Goal: Information Seeking & Learning: Learn about a topic

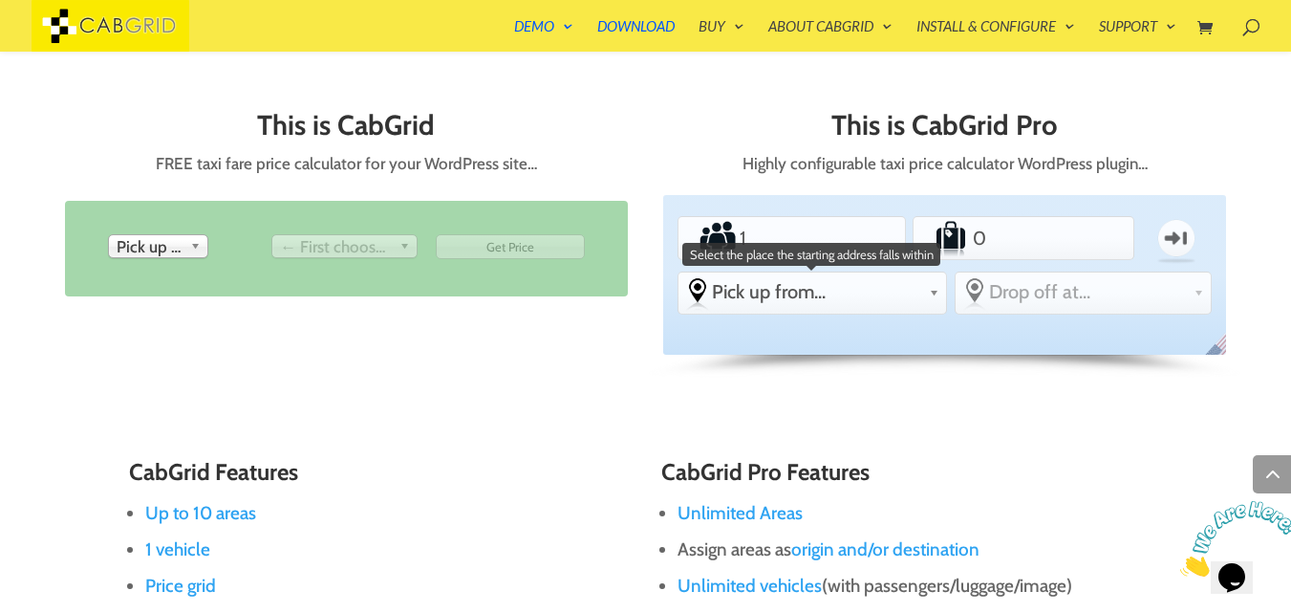
click at [870, 299] on span "Pick up from..." at bounding box center [816, 291] width 209 height 23
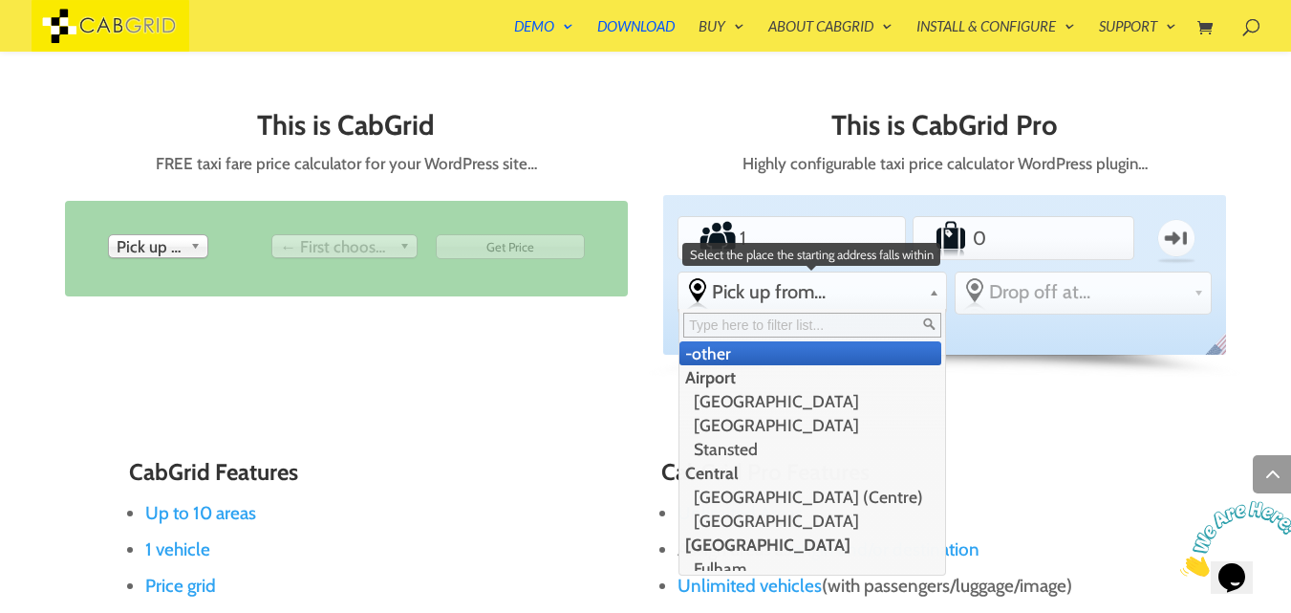
click at [870, 298] on span "Pick up from..." at bounding box center [816, 291] width 209 height 23
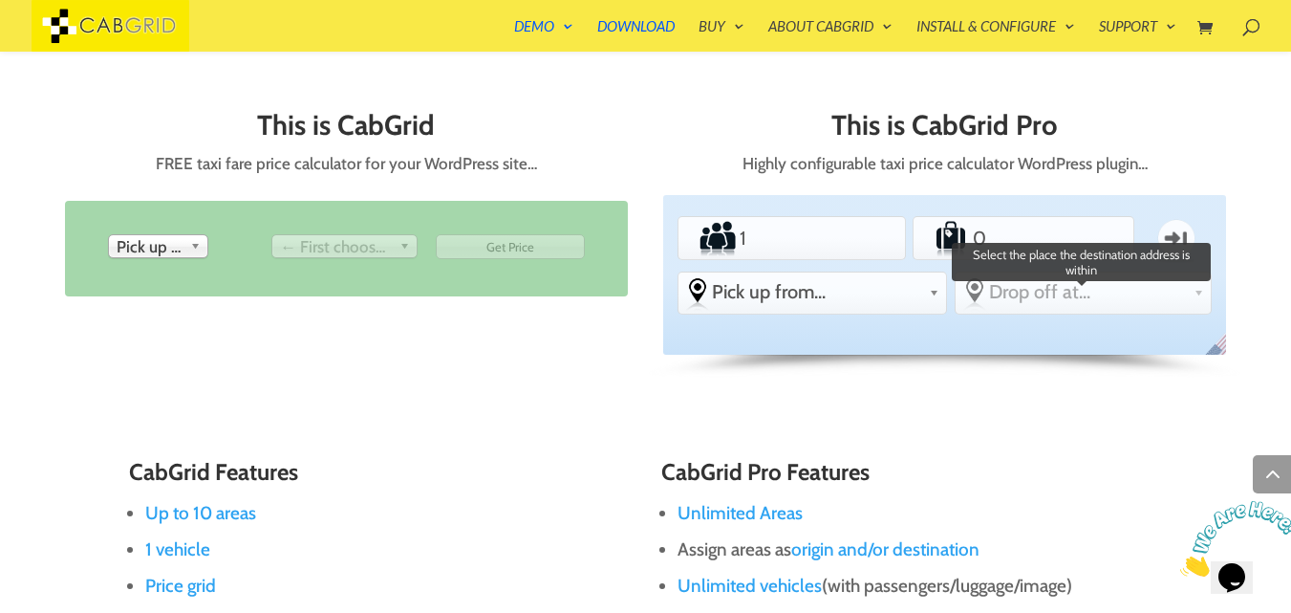
click at [1088, 292] on span "Drop off at..." at bounding box center [1087, 291] width 197 height 23
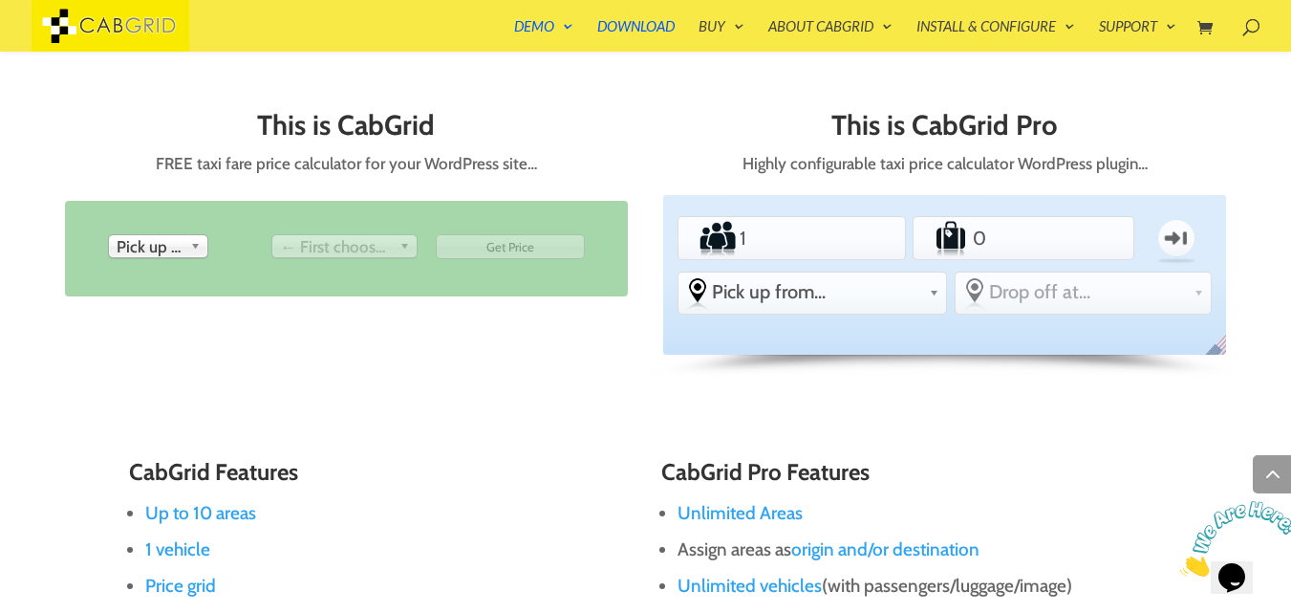
click at [329, 234] on link "← First choose pick up" at bounding box center [344, 246] width 146 height 24
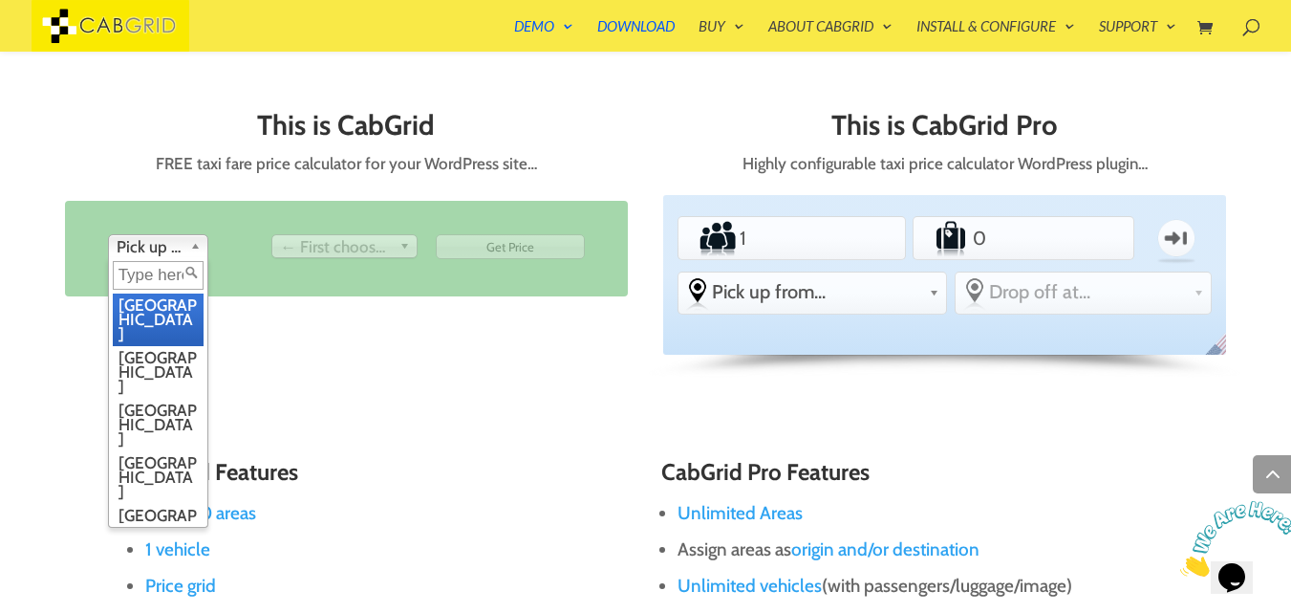
click at [134, 250] on span "Pick up from" at bounding box center [150, 246] width 66 height 23
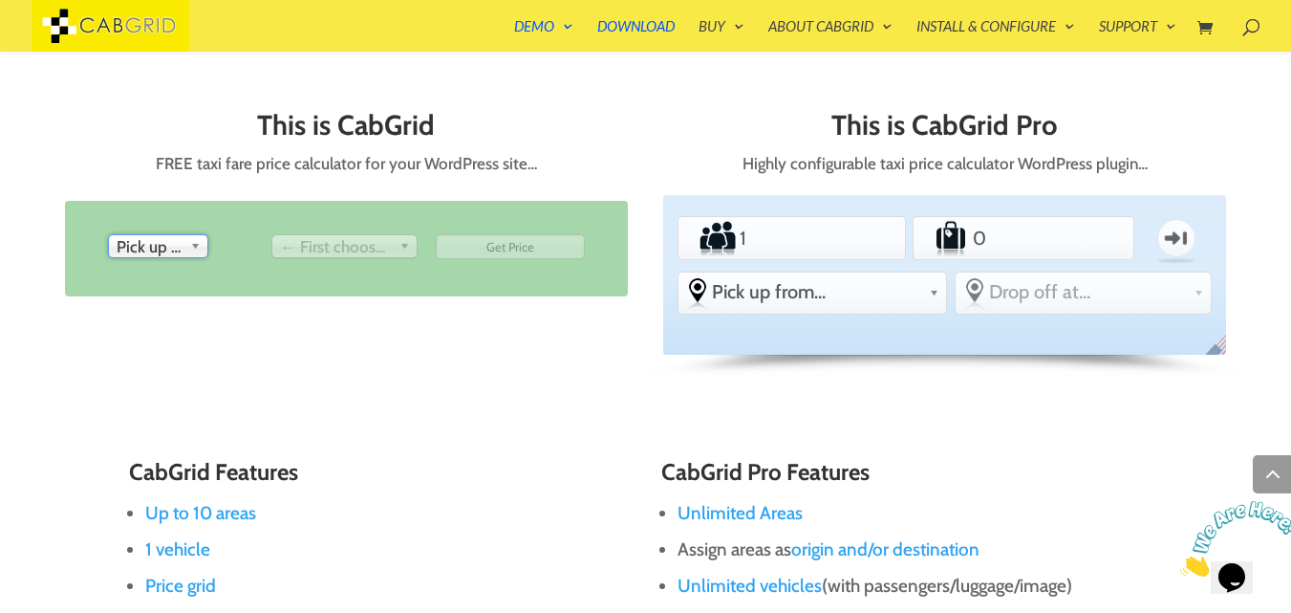
click at [134, 250] on span "Pick up from" at bounding box center [150, 246] width 66 height 23
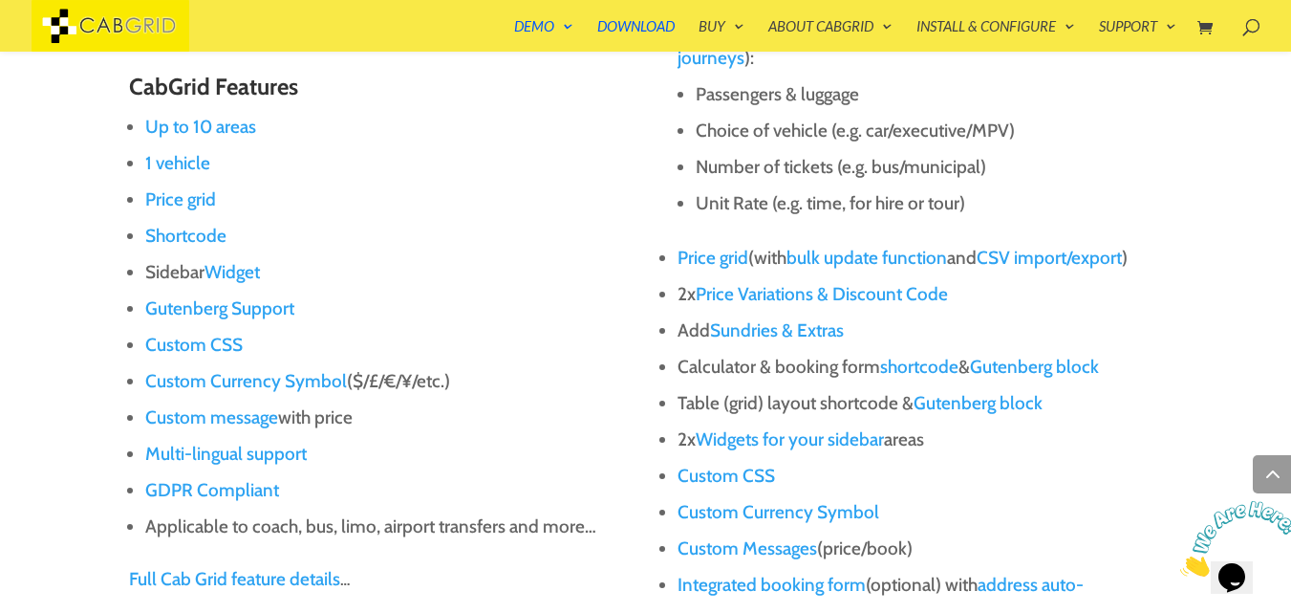
scroll to position [1396, 0]
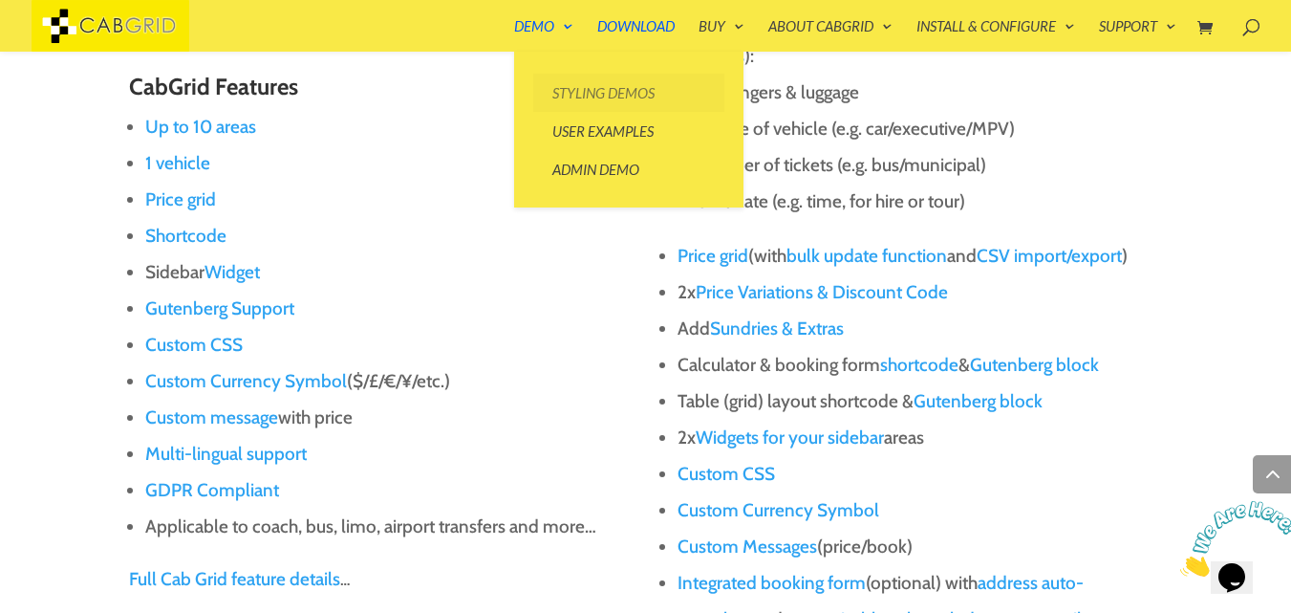
click at [571, 96] on link "Styling Demos" at bounding box center [628, 93] width 191 height 38
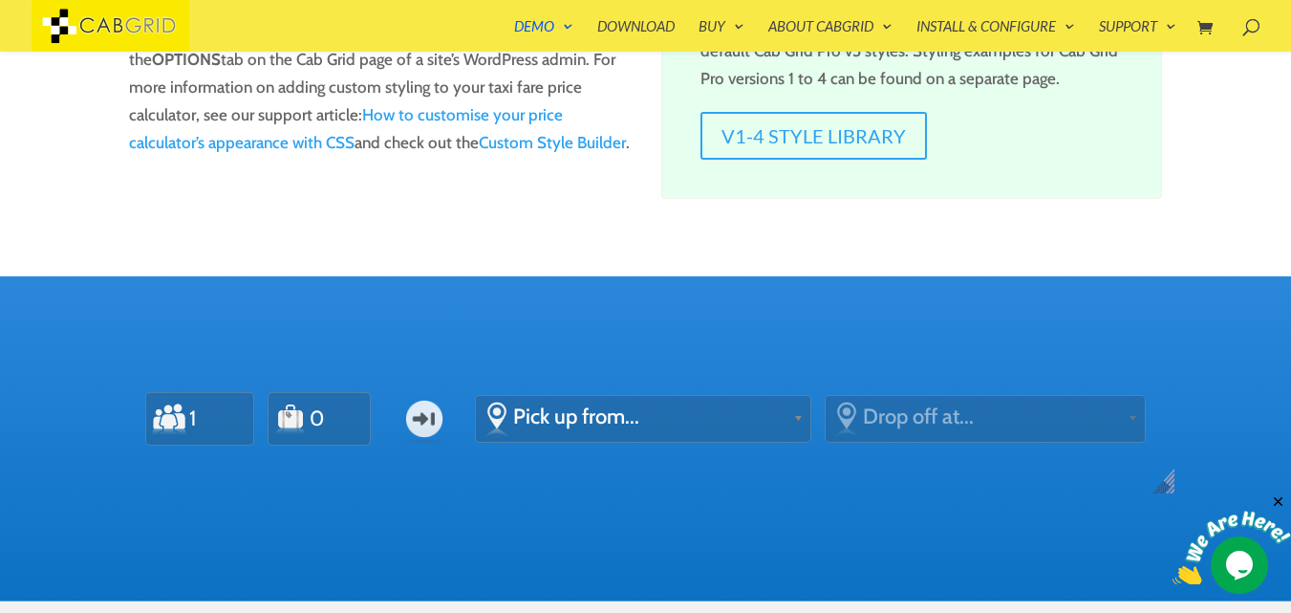
scroll to position [462, 0]
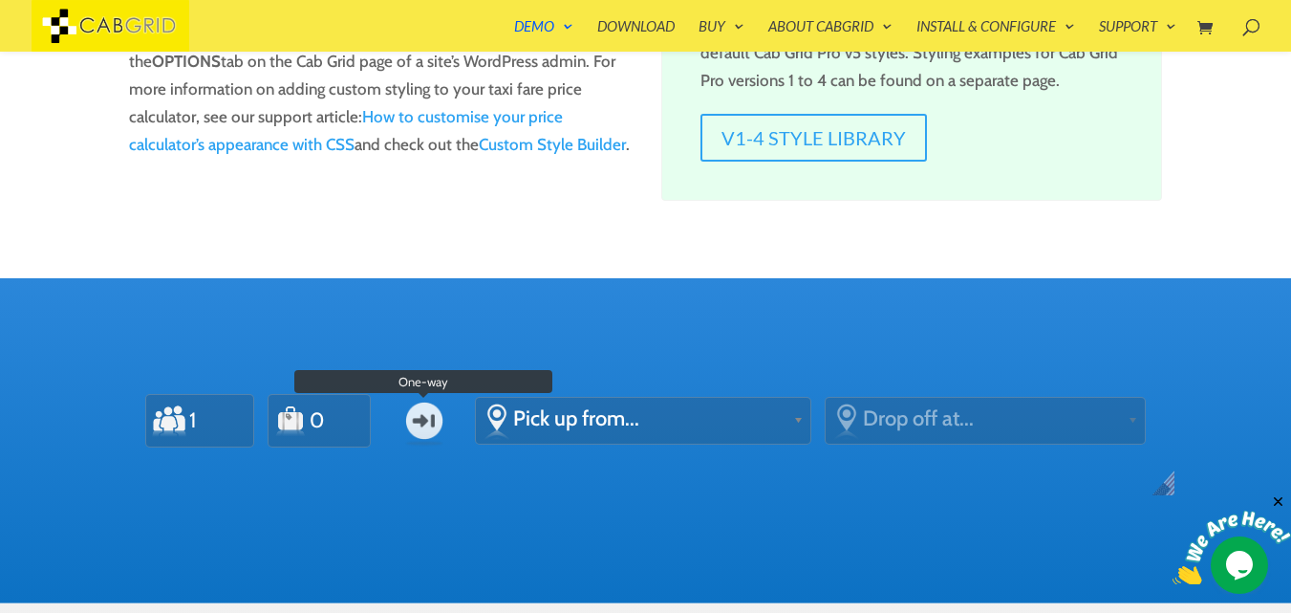
click at [407, 420] on label "One-way" at bounding box center [424, 420] width 69 height 55
click at [0, 0] on input "One-way" at bounding box center [0, 0] width 0 height 0
click at [407, 420] on label "Return" at bounding box center [424, 420] width 69 height 55
click at [0, 0] on input "Return" at bounding box center [0, 0] width 0 height 0
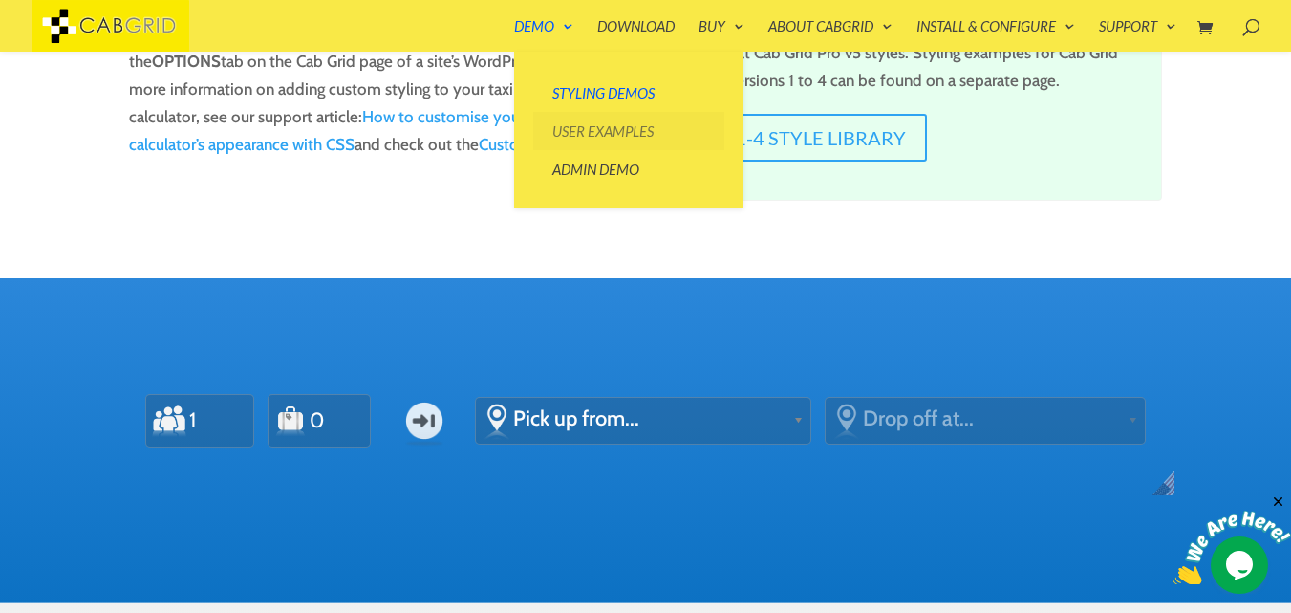
click at [592, 144] on link "User Examples" at bounding box center [628, 131] width 191 height 38
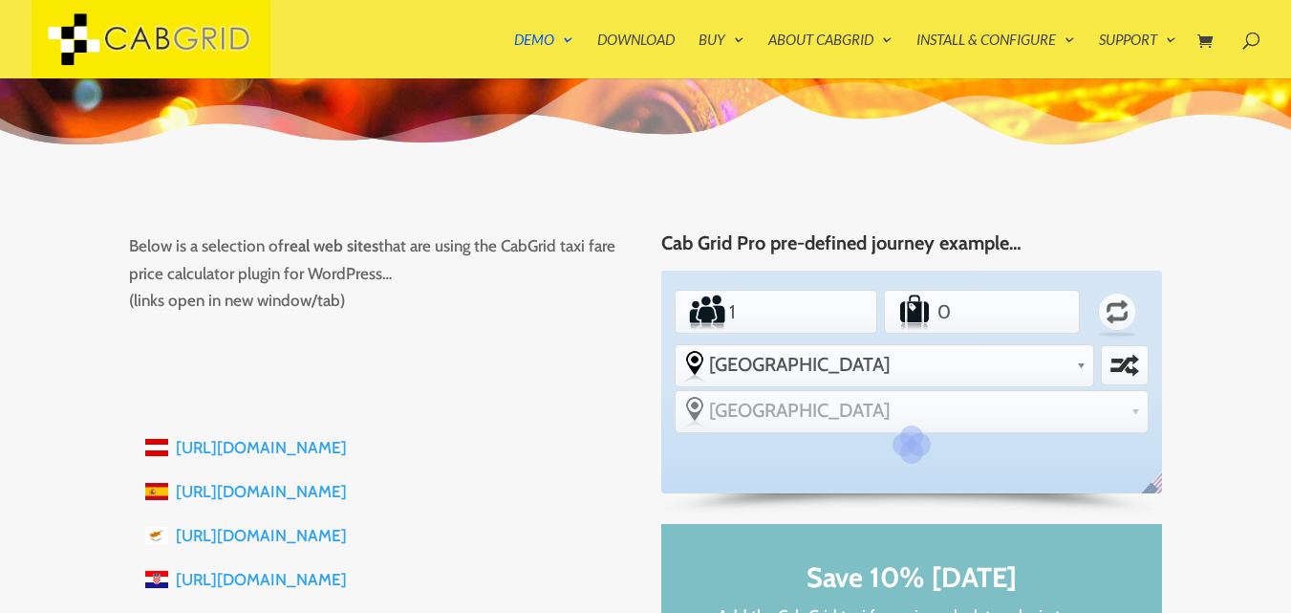
scroll to position [151, 0]
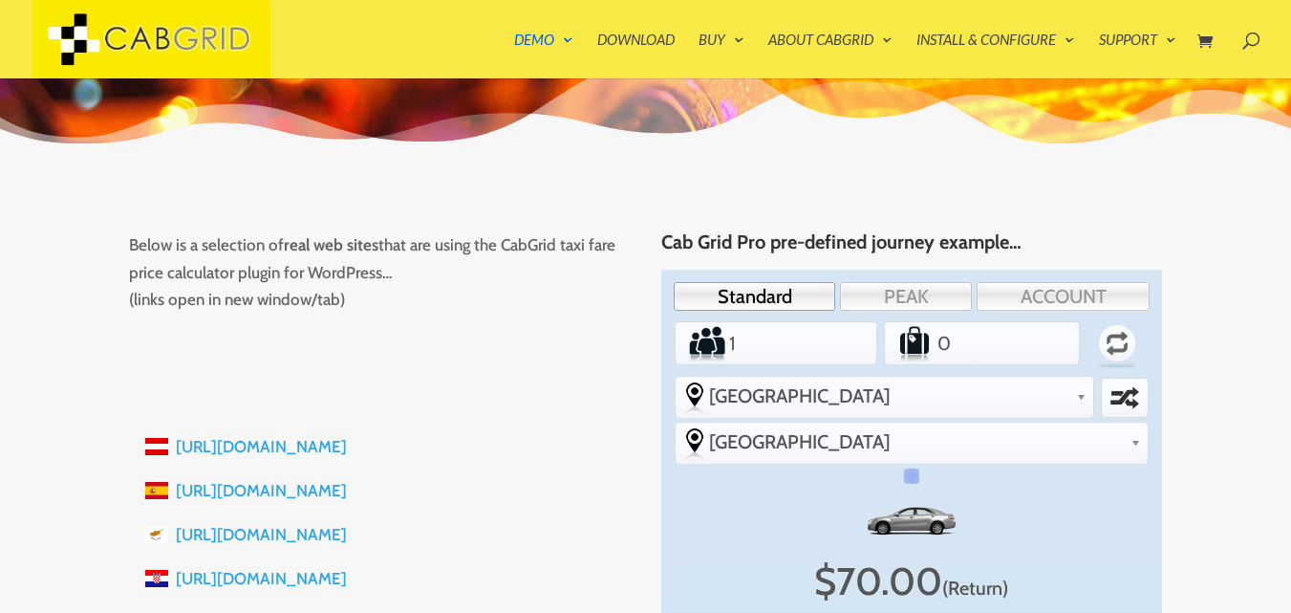
click at [277, 452] on link "https://www.vip-taxi.at" at bounding box center [261, 446] width 171 height 19
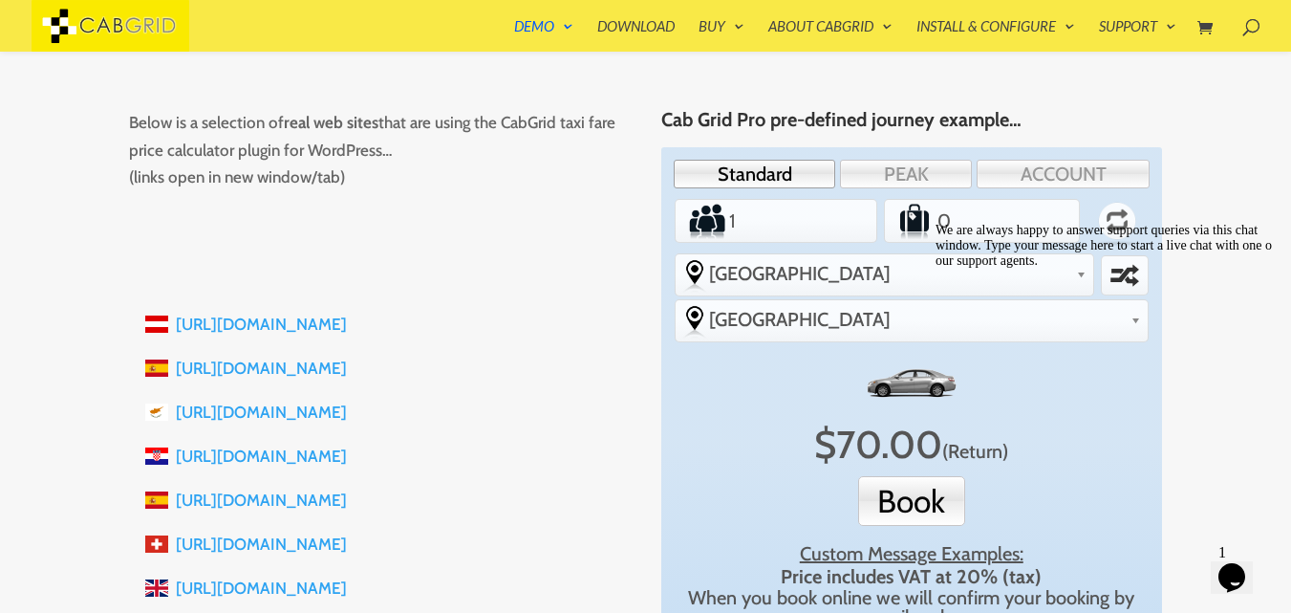
scroll to position [260, 0]
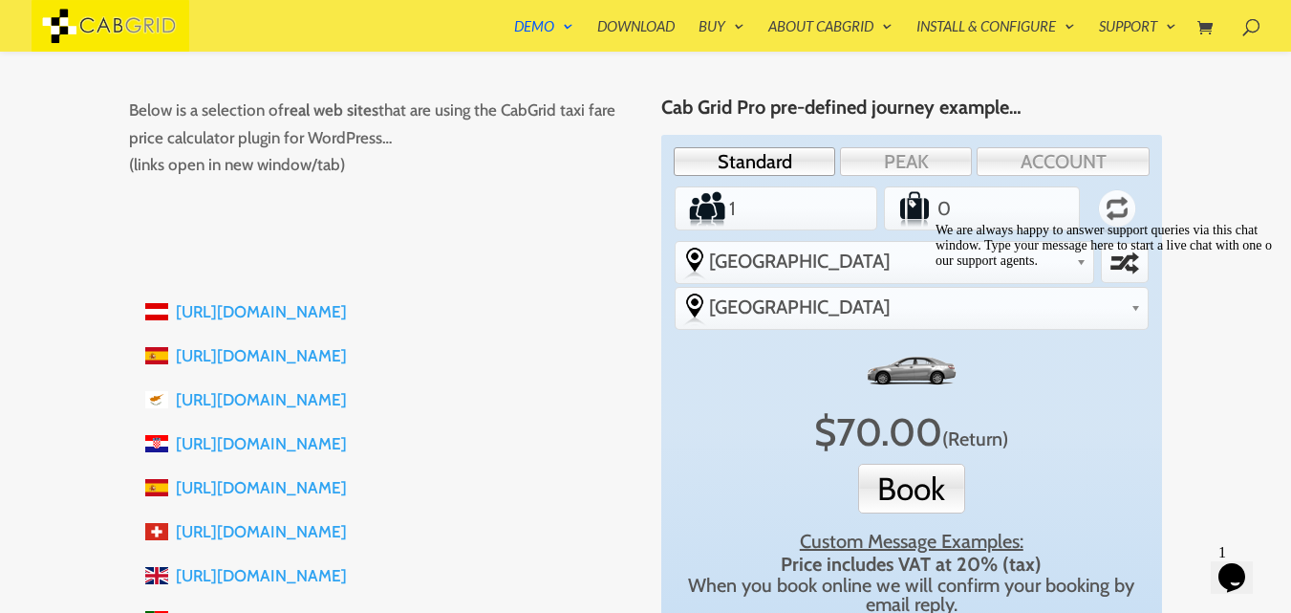
click at [347, 357] on link "https://www.mallorcaholidaytransfers.com" at bounding box center [261, 355] width 171 height 19
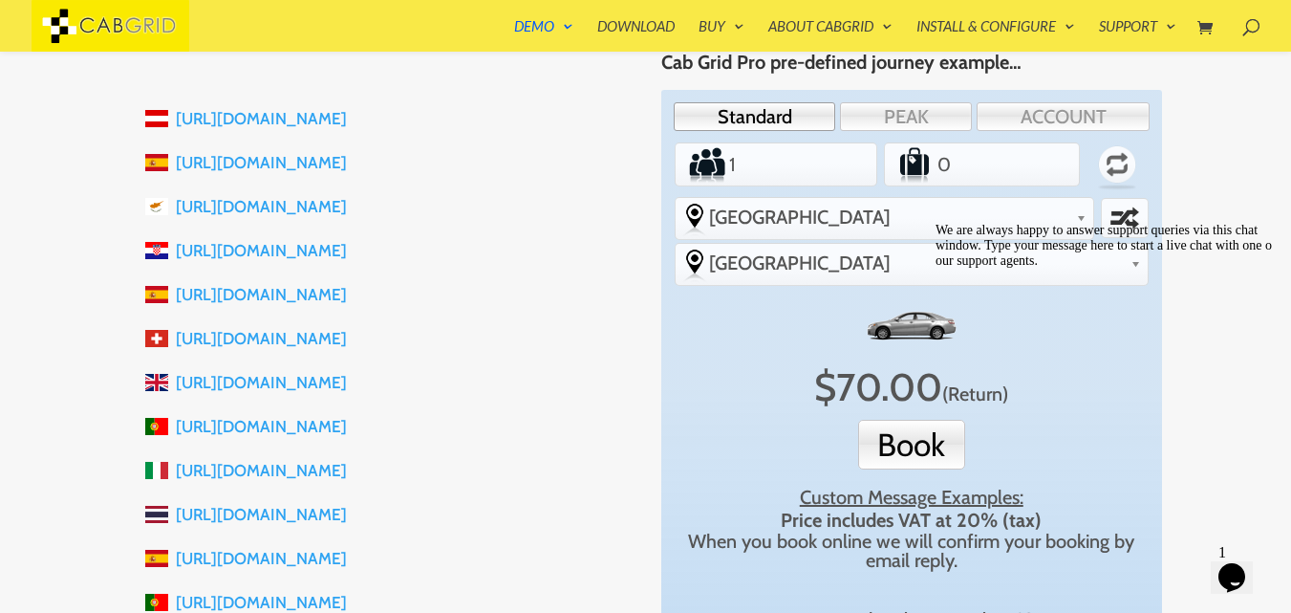
scroll to position [393, 0]
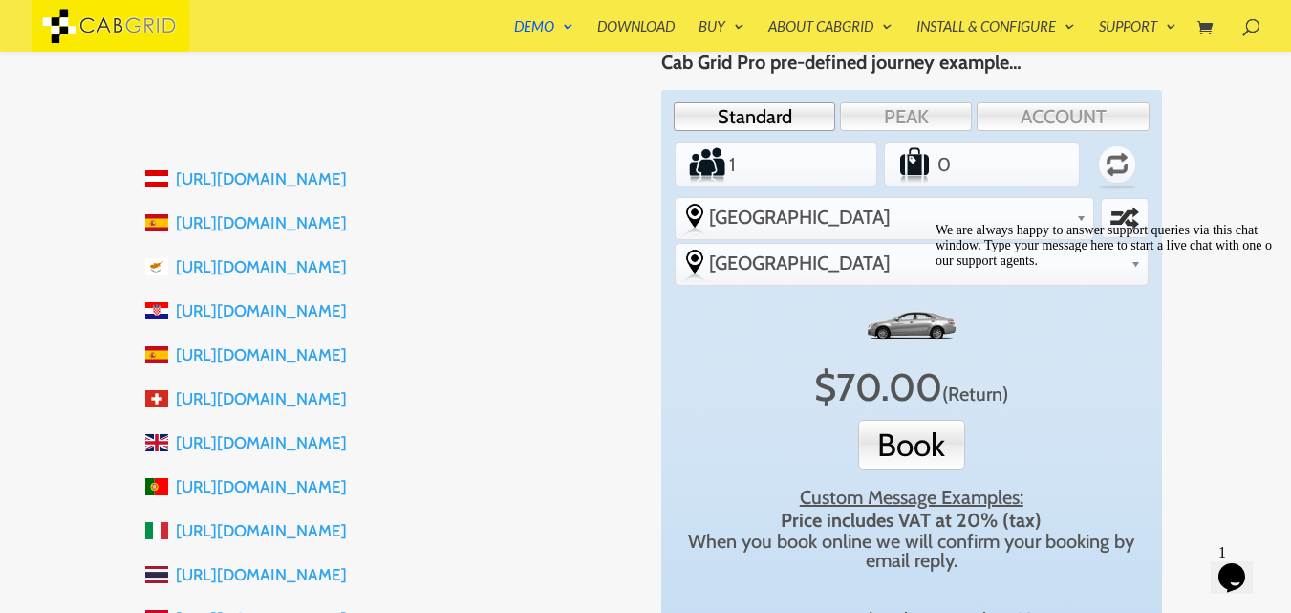
click at [905, 86] on div "Cab Grid Pro pre-defined journey example… Standard PEAK ACCOUNT Passengers 1 Lu…" at bounding box center [911, 366] width 501 height 628
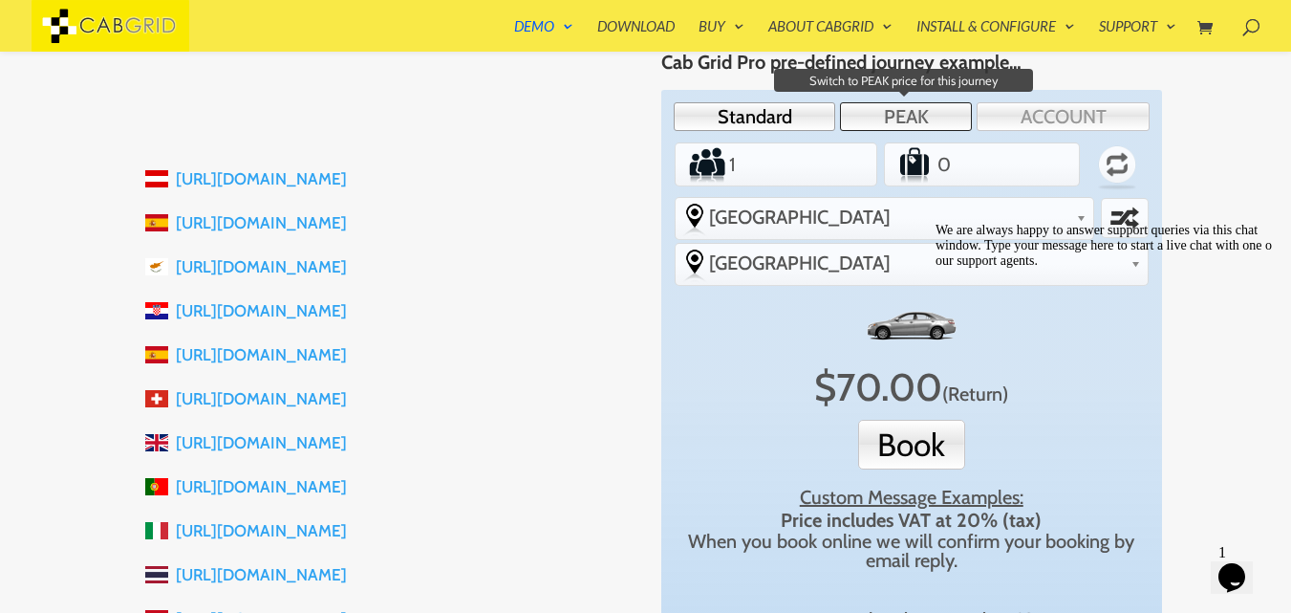
click at [913, 121] on link "PEAK" at bounding box center [906, 116] width 132 height 29
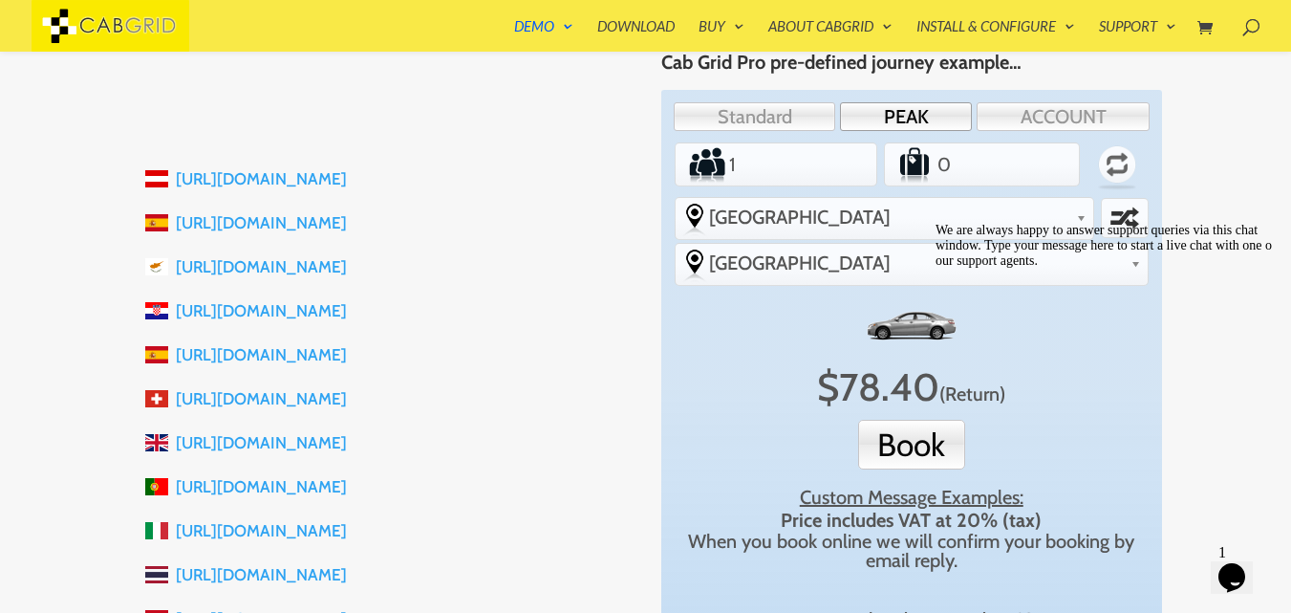
click at [1047, 101] on div "Standard PEAK ACCOUNT" at bounding box center [911, 115] width 481 height 33
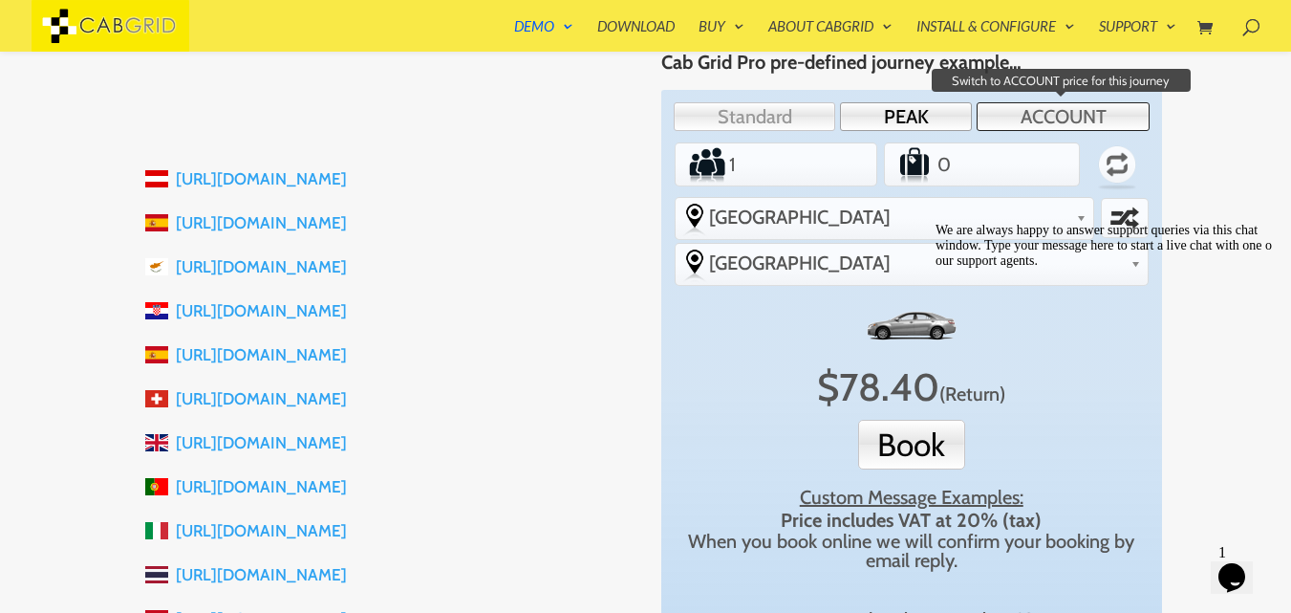
click at [1065, 113] on link "ACCOUNT" at bounding box center [1063, 116] width 173 height 29
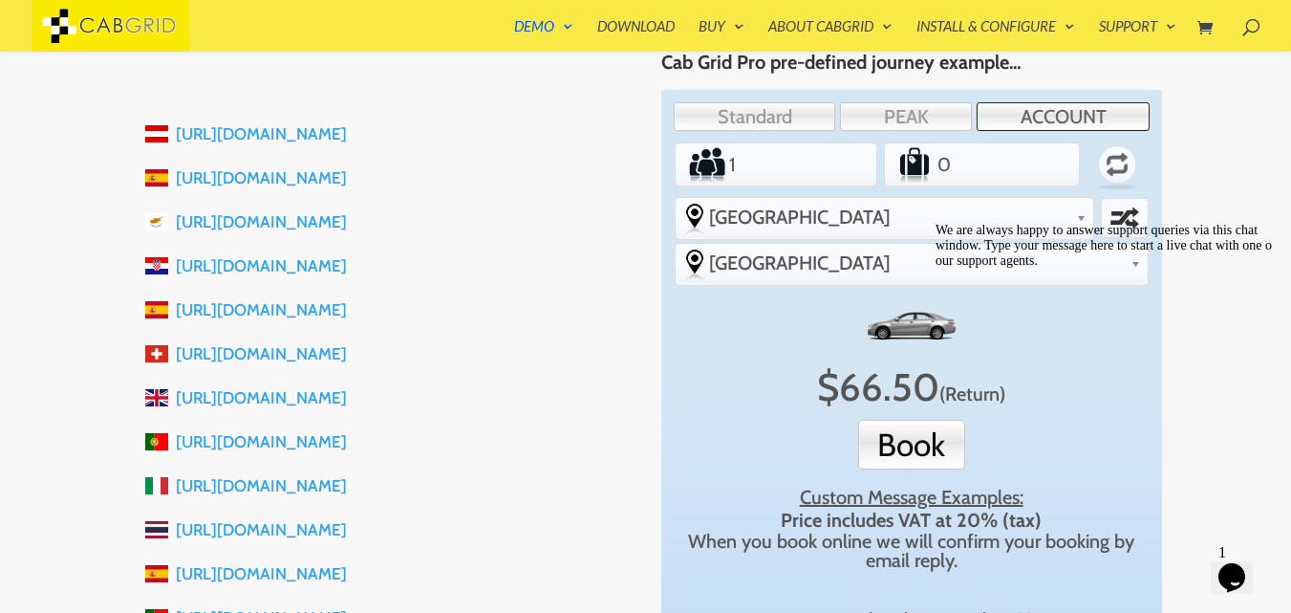
scroll to position [441, 0]
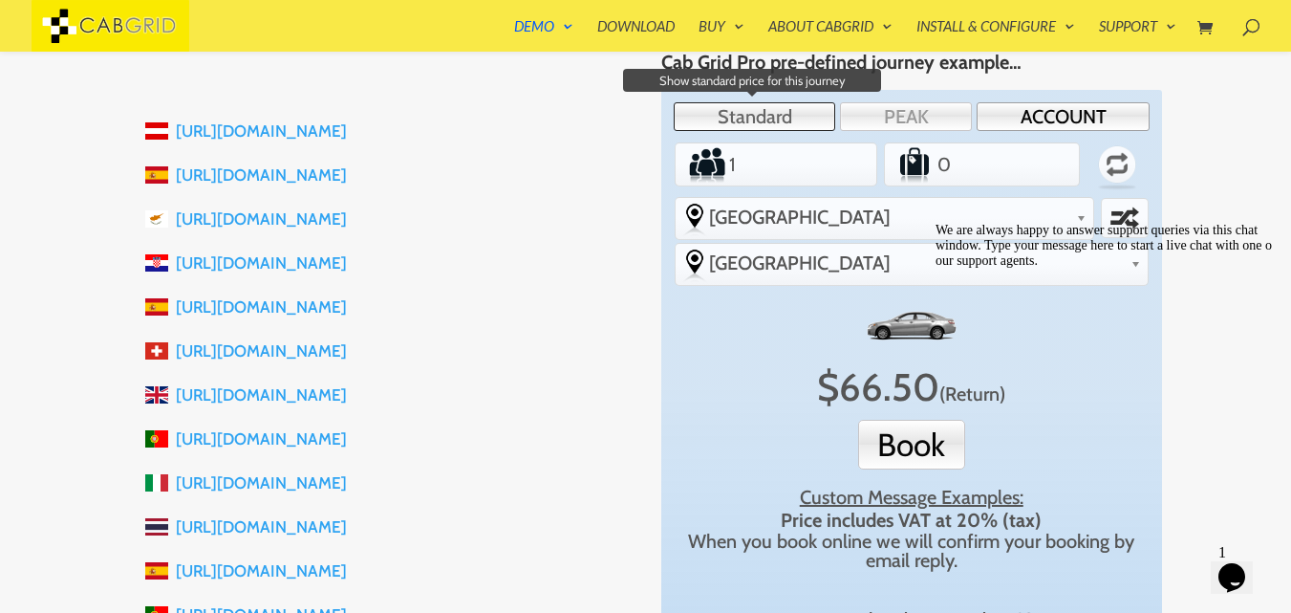
click at [790, 106] on link "Standard" at bounding box center [754, 116] width 161 height 29
click at [786, 121] on link "Standard" at bounding box center [754, 116] width 161 height 29
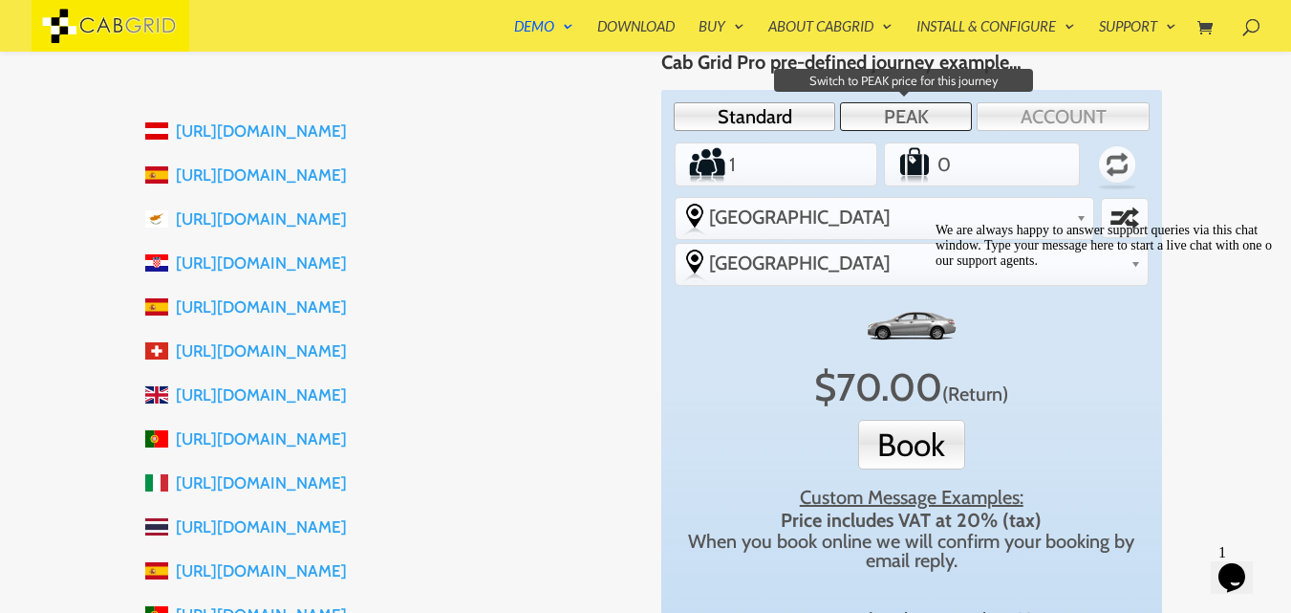
click at [871, 125] on link "PEAK" at bounding box center [906, 116] width 132 height 29
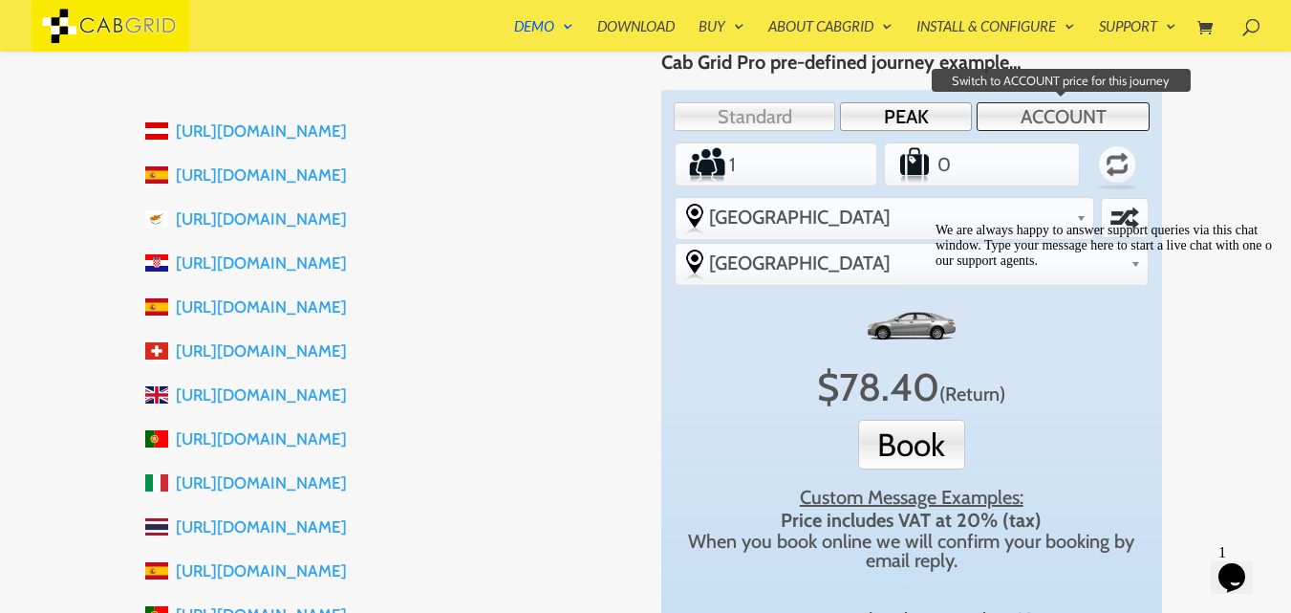
click at [1032, 104] on link "ACCOUNT" at bounding box center [1063, 116] width 173 height 29
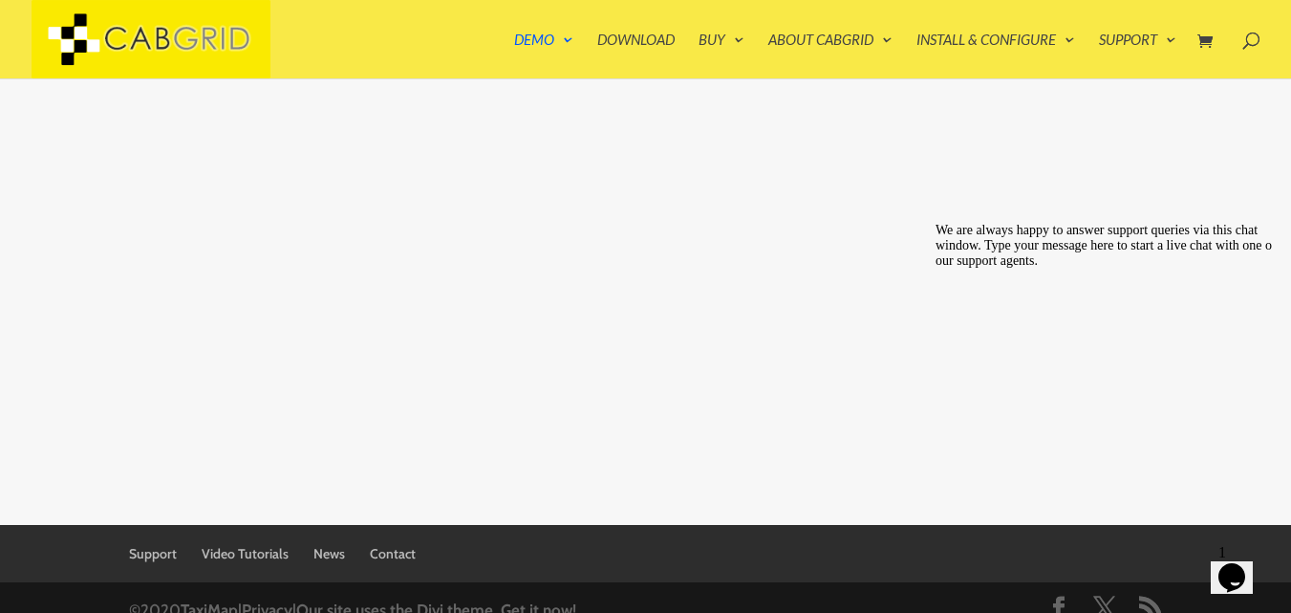
scroll to position [0, 0]
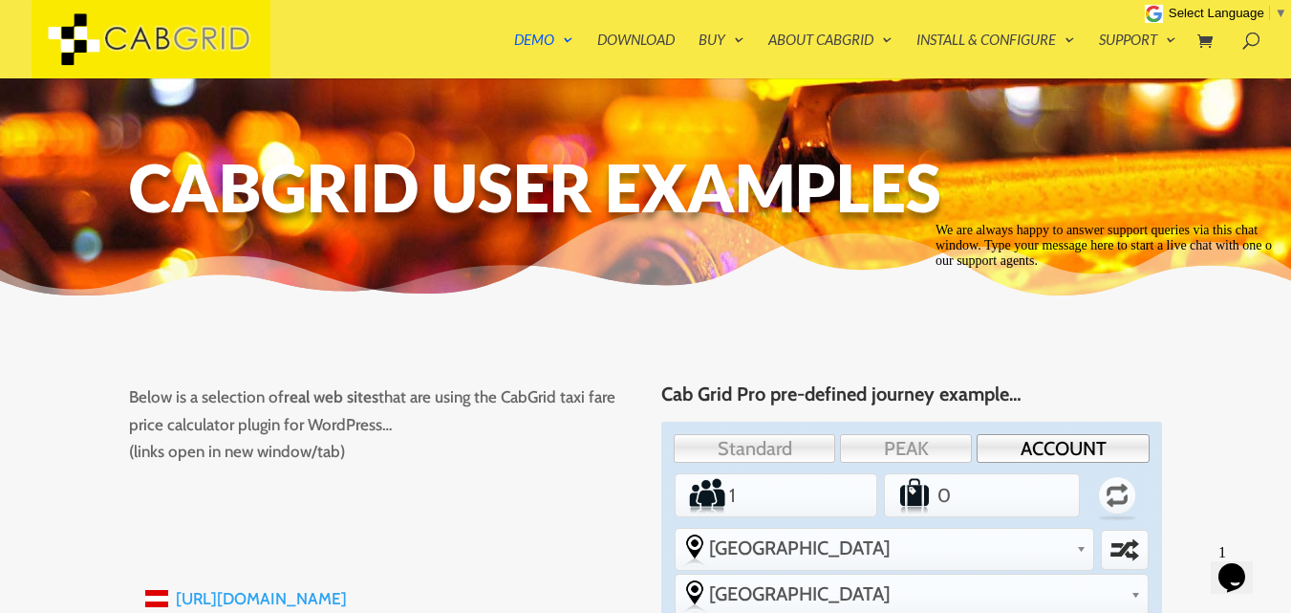
click at [333, 8] on div at bounding box center [674, 39] width 1291 height 78
